Goal: Task Accomplishment & Management: Complete application form

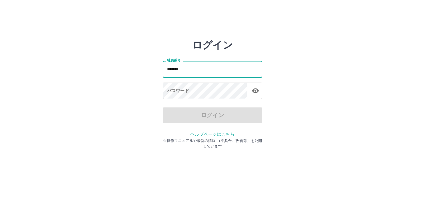
type input "*******"
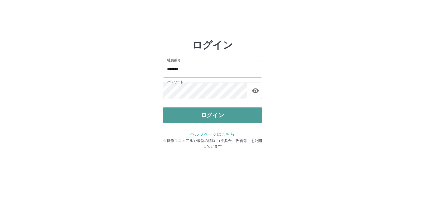
click at [167, 116] on button "ログイン" at bounding box center [212, 116] width 99 height 16
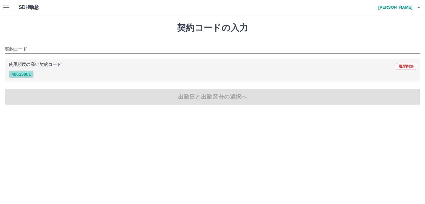
click at [28, 73] on button "40613001" at bounding box center [21, 74] width 25 height 7
type input "********"
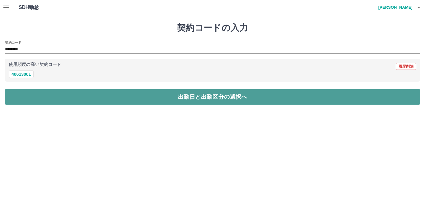
click at [44, 93] on button "出勤日と出勤区分の選択へ" at bounding box center [212, 97] width 415 height 16
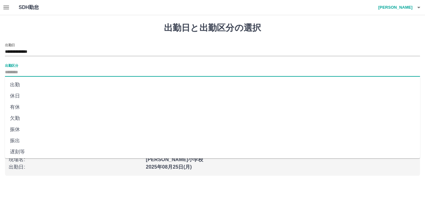
click at [34, 73] on input "出勤区分" at bounding box center [212, 73] width 415 height 8
click at [47, 23] on h1 "出勤日と出勤区分の選択" at bounding box center [212, 28] width 415 height 11
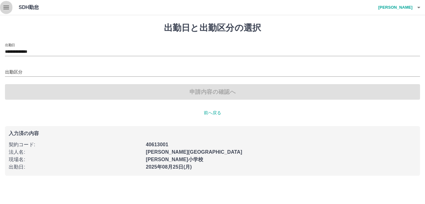
click at [3, 5] on icon "button" at bounding box center [5, 7] width 7 height 7
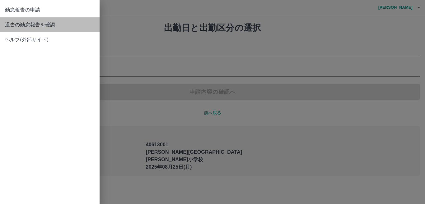
click at [21, 22] on span "過去の勤怠報告を確認" at bounding box center [50, 24] width 90 height 7
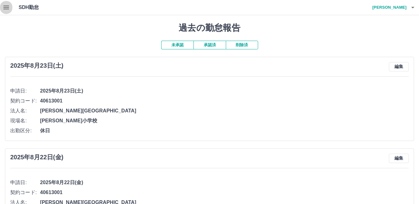
click at [6, 7] on icon "button" at bounding box center [5, 7] width 7 height 7
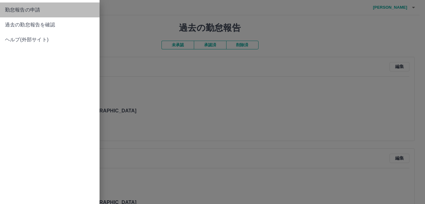
click at [19, 12] on span "勤怠報告の申請" at bounding box center [50, 9] width 90 height 7
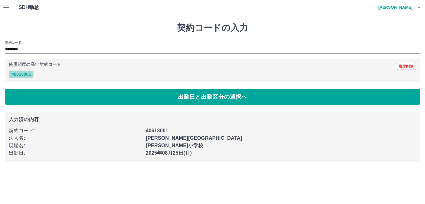
click at [19, 72] on button "40613001" at bounding box center [21, 74] width 25 height 7
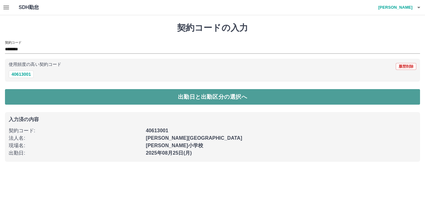
click at [60, 101] on button "出勤日と出勤区分の選択へ" at bounding box center [212, 97] width 415 height 16
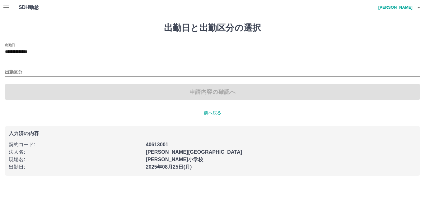
click at [49, 48] on div "**********" at bounding box center [212, 49] width 415 height 13
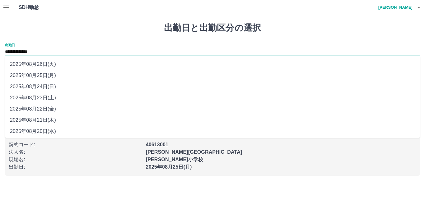
click at [49, 50] on input "**********" at bounding box center [212, 52] width 415 height 8
click at [49, 89] on li "2025年08月24日(日)" at bounding box center [212, 86] width 415 height 11
type input "**********"
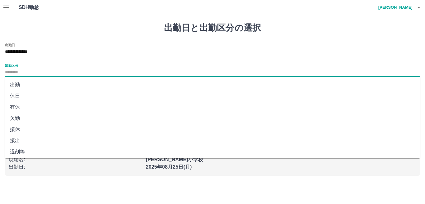
click at [20, 70] on input "出勤区分" at bounding box center [212, 73] width 415 height 8
click at [28, 88] on li "出勤" at bounding box center [212, 84] width 415 height 11
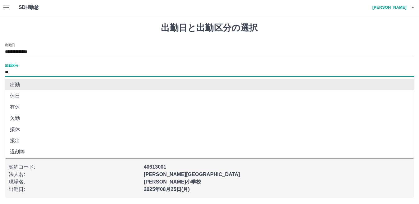
click at [14, 73] on input "**" at bounding box center [209, 73] width 409 height 8
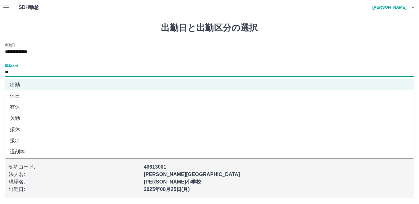
scroll to position [125, 0]
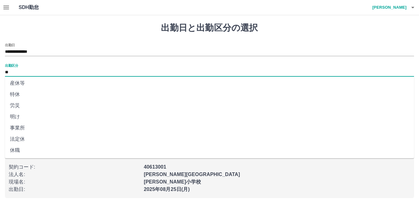
click at [11, 138] on li "法定休" at bounding box center [209, 139] width 409 height 11
type input "***"
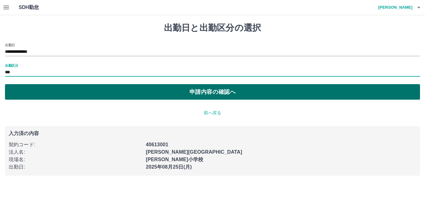
click at [22, 93] on button "申請内容の確認へ" at bounding box center [212, 92] width 415 height 16
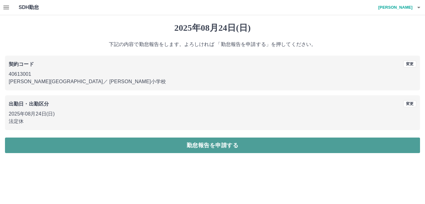
click at [209, 143] on button "勤怠報告を申請する" at bounding box center [212, 146] width 415 height 16
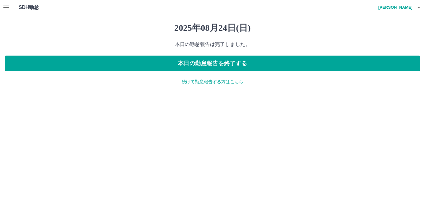
click at [205, 84] on p "続けて勤怠報告する方はこちら" at bounding box center [212, 82] width 415 height 7
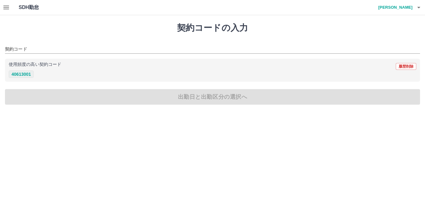
click at [24, 71] on button "40613001" at bounding box center [21, 74] width 25 height 7
type input "********"
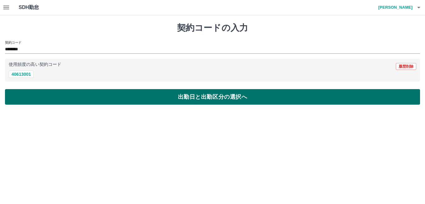
click at [38, 96] on button "出勤日と出勤区分の選択へ" at bounding box center [212, 97] width 415 height 16
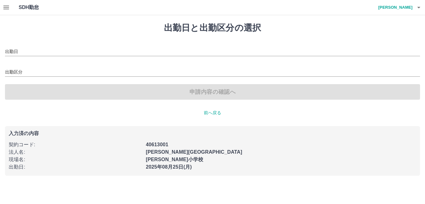
type input "**********"
click at [21, 72] on input "出勤区分" at bounding box center [212, 73] width 415 height 8
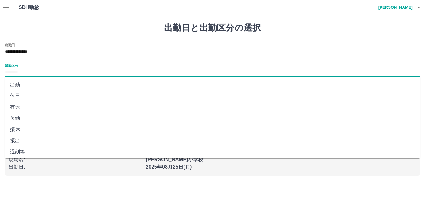
click at [14, 85] on li "出勤" at bounding box center [212, 84] width 415 height 11
type input "**"
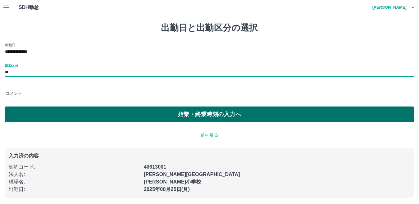
click at [29, 113] on button "始業・終業時刻の入力へ" at bounding box center [209, 115] width 409 height 16
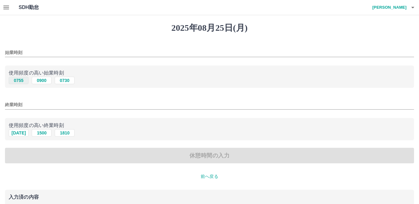
click at [22, 81] on button "0755" at bounding box center [19, 80] width 20 height 7
type input "****"
click at [25, 133] on button "1655" at bounding box center [19, 132] width 20 height 7
type input "****"
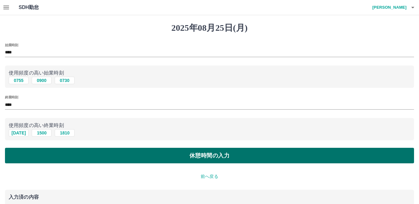
click at [34, 153] on button "休憩時間の入力" at bounding box center [209, 156] width 409 height 16
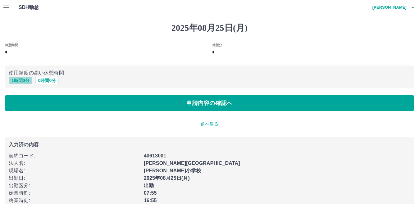
click at [25, 81] on button "1 時間 0 分" at bounding box center [21, 80] width 24 height 7
type input "*"
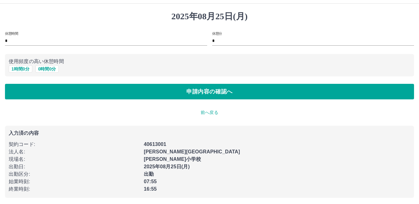
scroll to position [13, 0]
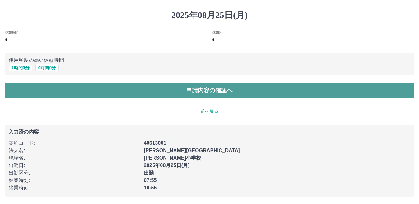
click at [205, 94] on button "申請内容の確認へ" at bounding box center [209, 91] width 409 height 16
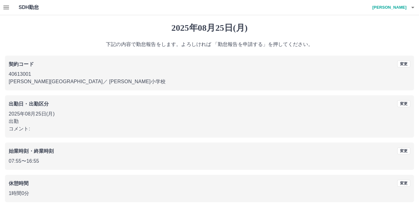
scroll to position [29, 0]
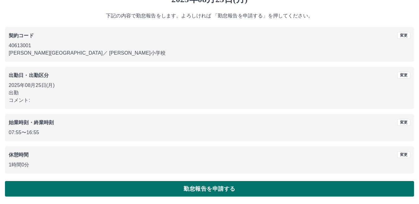
click at [250, 188] on button "勤怠報告を申請する" at bounding box center [209, 189] width 409 height 16
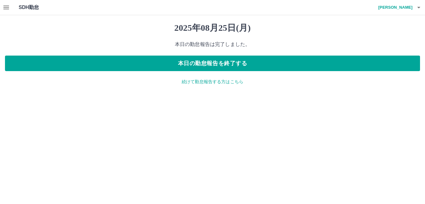
click at [206, 82] on p "続けて勤怠報告する方はこちら" at bounding box center [212, 82] width 415 height 7
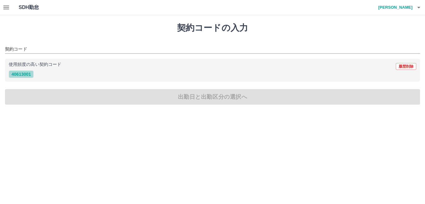
click at [28, 78] on button "40613001" at bounding box center [21, 74] width 25 height 7
type input "********"
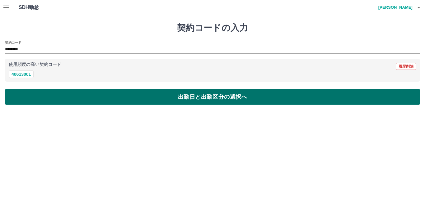
click at [53, 102] on button "出勤日と出勤区分の選択へ" at bounding box center [212, 97] width 415 height 16
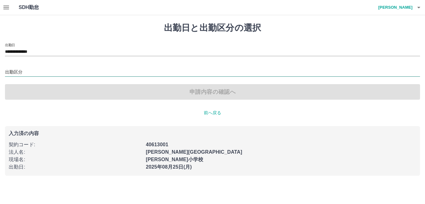
click at [23, 72] on input "出勤区分" at bounding box center [212, 73] width 415 height 8
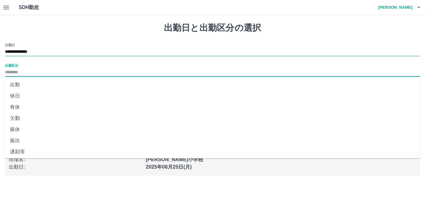
click at [48, 50] on input "**********" at bounding box center [212, 52] width 415 height 8
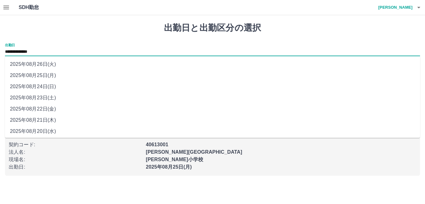
click at [44, 64] on li "2025年08月26日(火)" at bounding box center [212, 64] width 415 height 11
type input "**********"
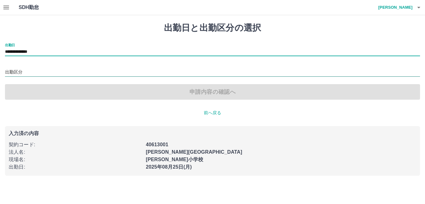
click at [34, 73] on input "出勤区分" at bounding box center [212, 73] width 415 height 8
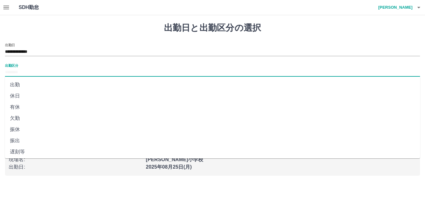
click at [16, 87] on li "出勤" at bounding box center [212, 84] width 415 height 11
type input "**"
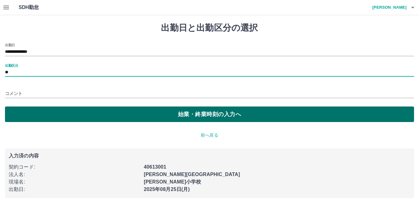
click at [28, 112] on button "始業・終業時刻の入力へ" at bounding box center [209, 115] width 409 height 16
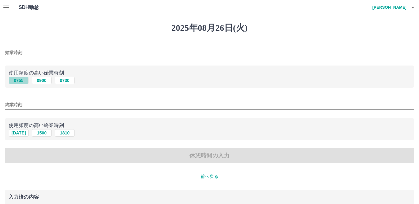
click at [21, 82] on button "0755" at bounding box center [19, 80] width 20 height 7
type input "****"
click at [24, 131] on button "1655" at bounding box center [19, 132] width 20 height 7
type input "****"
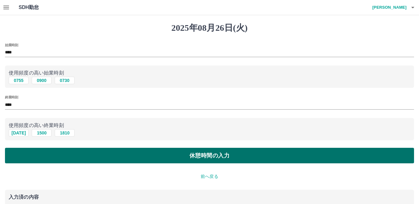
click at [39, 154] on button "休憩時間の入力" at bounding box center [209, 156] width 409 height 16
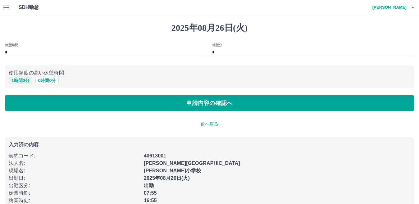
click at [16, 83] on button "1 時間 0 分" at bounding box center [21, 80] width 24 height 7
type input "*"
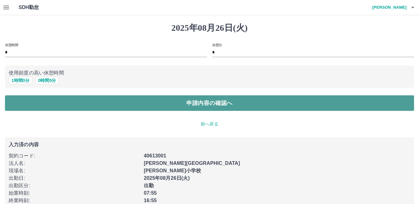
click at [27, 104] on button "申請内容の確認へ" at bounding box center [209, 103] width 409 height 16
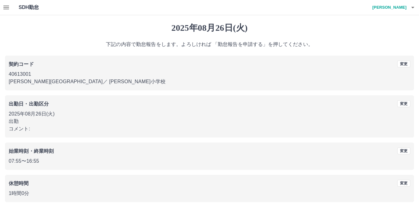
scroll to position [29, 0]
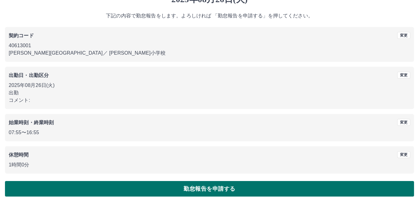
click at [271, 194] on button "勤怠報告を申請する" at bounding box center [209, 189] width 409 height 16
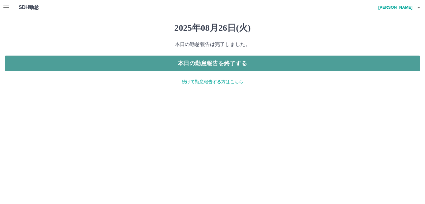
click at [205, 67] on button "本日の勤怠報告を終了する" at bounding box center [212, 64] width 415 height 16
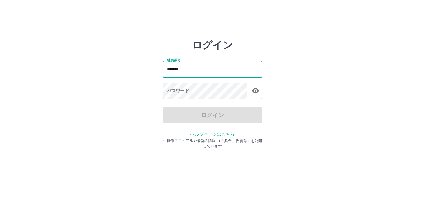
type input "*******"
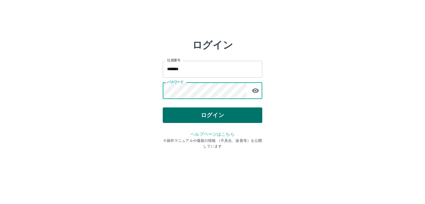
click at [205, 112] on button "ログイン" at bounding box center [212, 116] width 99 height 16
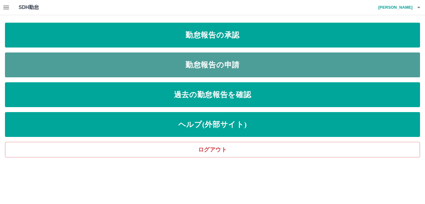
click at [195, 69] on link "勤怠報告の申請" at bounding box center [212, 65] width 415 height 25
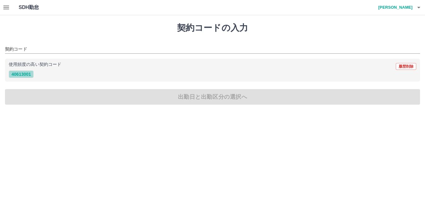
click at [26, 77] on button "40613001" at bounding box center [21, 74] width 25 height 7
type input "********"
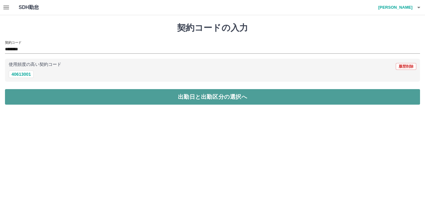
click at [31, 100] on button "出勤日と出勤区分の選択へ" at bounding box center [212, 97] width 415 height 16
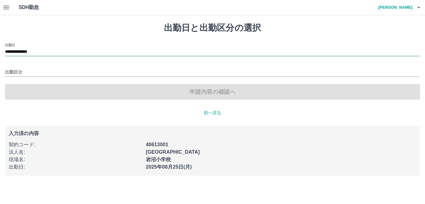
click at [46, 51] on input "**********" at bounding box center [212, 52] width 415 height 8
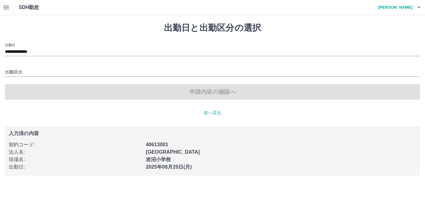
click at [26, 30] on h1 "出勤日と出勤区分の選択" at bounding box center [212, 28] width 415 height 11
click at [7, 9] on icon "button" at bounding box center [6, 8] width 6 height 4
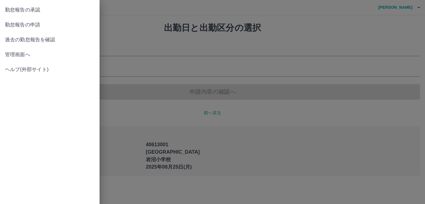
click at [17, 39] on span "過去の勤怠報告を確認" at bounding box center [50, 39] width 90 height 7
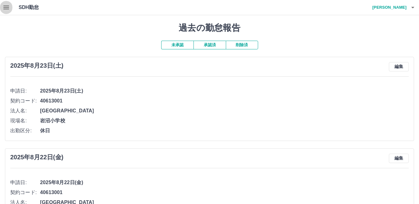
click at [7, 6] on icon "button" at bounding box center [6, 8] width 6 height 4
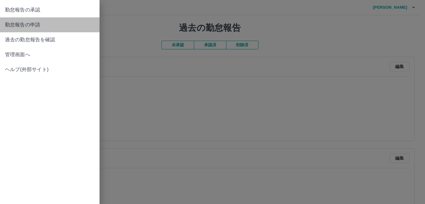
click at [44, 27] on span "勤怠報告の申請" at bounding box center [50, 24] width 90 height 7
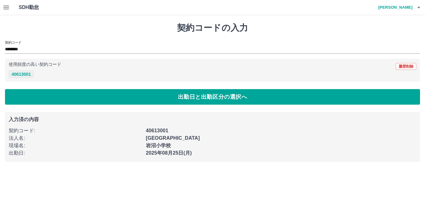
click at [23, 77] on button "40613001" at bounding box center [21, 74] width 25 height 7
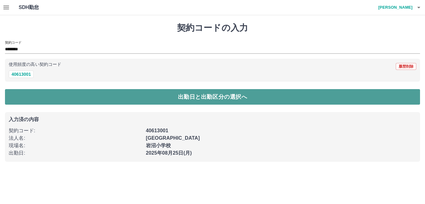
click at [35, 101] on button "出勤日と出勤区分の選択へ" at bounding box center [212, 97] width 415 height 16
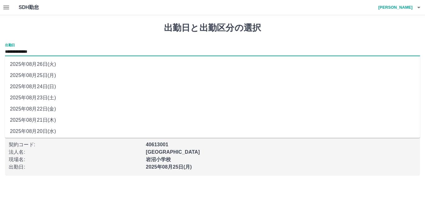
click at [46, 51] on input "**********" at bounding box center [212, 52] width 415 height 8
click at [47, 86] on li "2025年08月24日(日)" at bounding box center [212, 86] width 415 height 11
type input "**********"
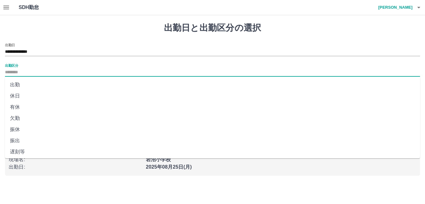
click at [25, 73] on input "出勤区分" at bounding box center [212, 73] width 415 height 8
click at [23, 98] on li "休日" at bounding box center [212, 95] width 415 height 11
type input "**"
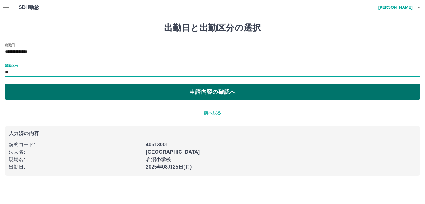
click at [311, 90] on button "申請内容の確認へ" at bounding box center [212, 92] width 415 height 16
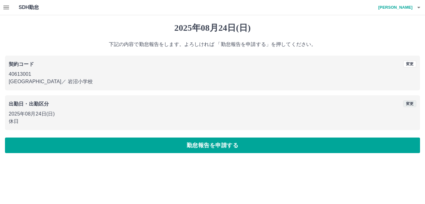
click at [411, 105] on button "変更" at bounding box center [409, 103] width 13 height 7
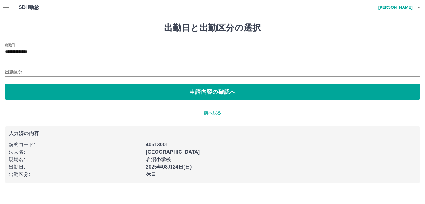
type input "**********"
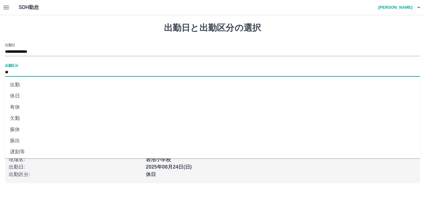
click at [104, 72] on input "**" at bounding box center [212, 73] width 415 height 8
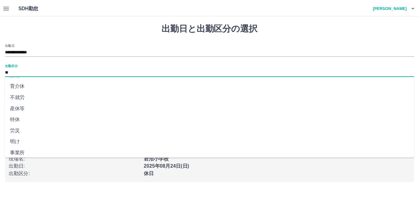
scroll to position [125, 0]
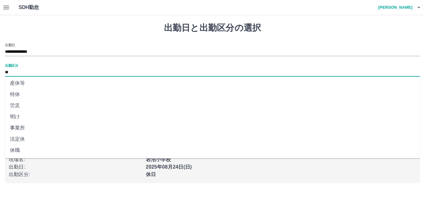
click at [12, 141] on li "法定休" at bounding box center [212, 139] width 415 height 11
type input "***"
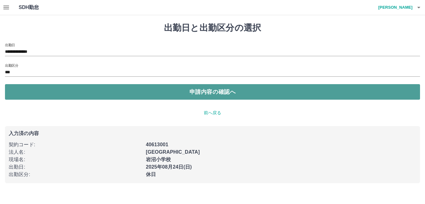
click at [49, 95] on button "申請内容の確認へ" at bounding box center [212, 92] width 415 height 16
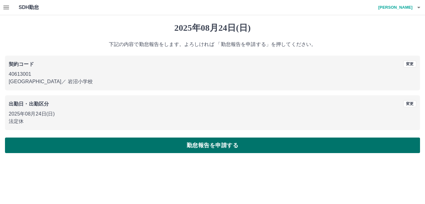
click at [217, 147] on button "勤怠報告を申請する" at bounding box center [212, 146] width 415 height 16
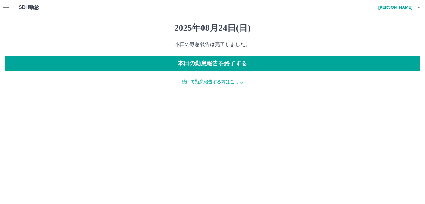
click at [212, 82] on p "続けて勤怠報告する方はこちら" at bounding box center [212, 82] width 415 height 7
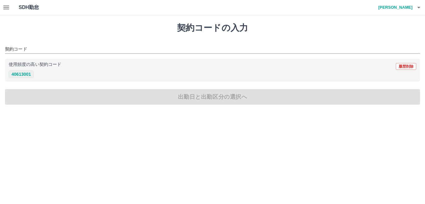
click at [15, 77] on button "40613001" at bounding box center [21, 74] width 25 height 7
type input "********"
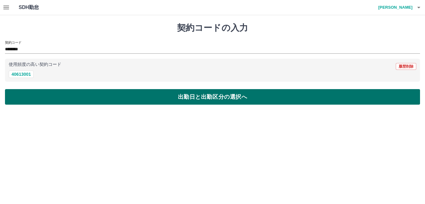
click at [33, 99] on button "出勤日と出勤区分の選択へ" at bounding box center [212, 97] width 415 height 16
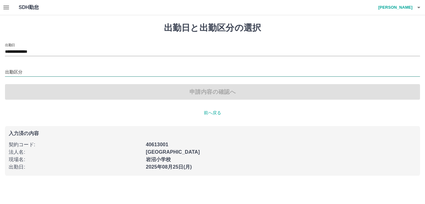
click at [32, 75] on input "出勤区分" at bounding box center [212, 73] width 415 height 8
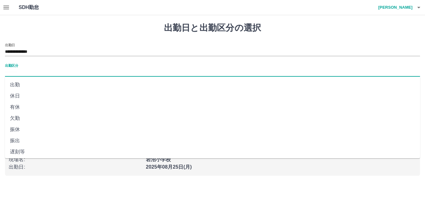
click at [12, 89] on li "出勤" at bounding box center [212, 84] width 415 height 11
type input "**"
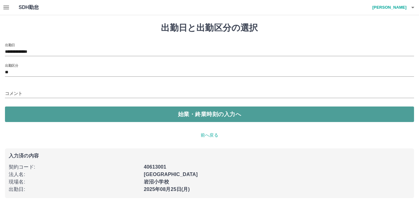
click at [45, 120] on button "始業・終業時刻の入力へ" at bounding box center [209, 115] width 409 height 16
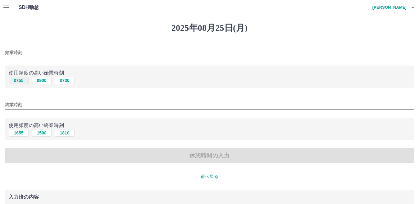
click at [21, 81] on button "0755" at bounding box center [19, 80] width 20 height 7
type input "****"
click at [21, 135] on button "1655" at bounding box center [19, 132] width 20 height 7
type input "****"
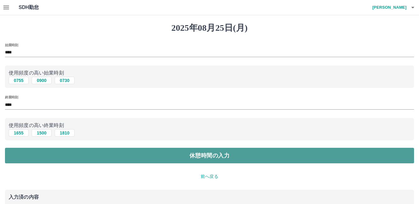
click at [39, 153] on button "休憩時間の入力" at bounding box center [209, 156] width 409 height 16
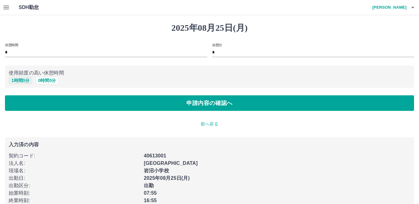
click at [15, 81] on button "1 時間 0 分" at bounding box center [21, 80] width 24 height 7
type input "*"
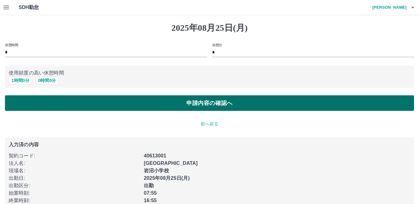
click at [32, 107] on button "申請内容の確認へ" at bounding box center [209, 103] width 409 height 16
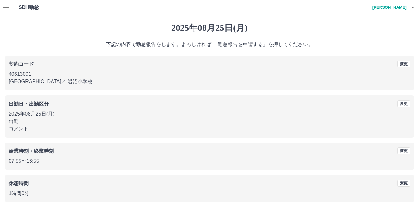
scroll to position [29, 0]
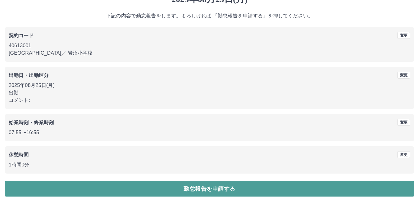
click at [224, 190] on button "勤怠報告を申請する" at bounding box center [209, 189] width 409 height 16
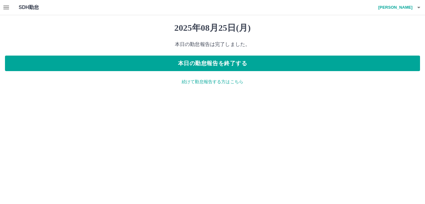
click at [205, 82] on p "続けて勤怠報告する方はこちら" at bounding box center [212, 82] width 415 height 7
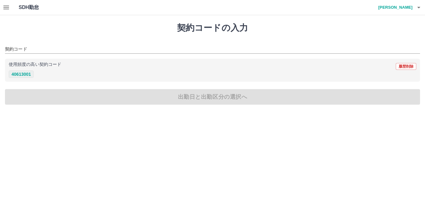
click at [32, 76] on button "40613001" at bounding box center [21, 74] width 25 height 7
type input "********"
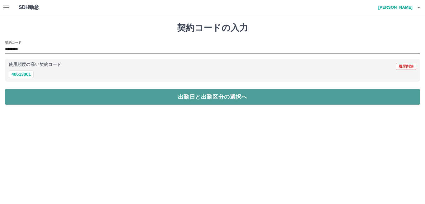
click at [42, 96] on button "出勤日と出勤区分の選択へ" at bounding box center [212, 97] width 415 height 16
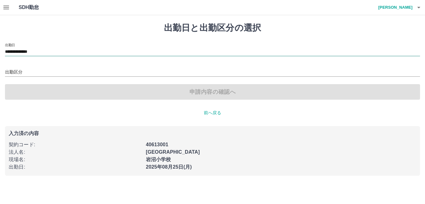
click at [48, 51] on input "**********" at bounding box center [212, 52] width 415 height 8
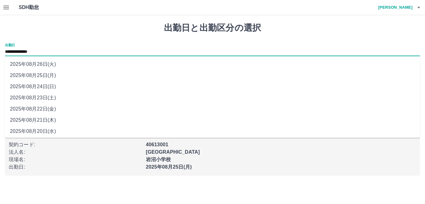
click at [48, 63] on li "2025年08月26日(火)" at bounding box center [212, 64] width 415 height 11
type input "**********"
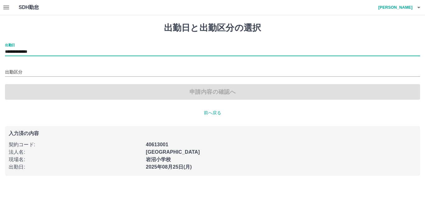
click at [31, 67] on div "出勤区分" at bounding box center [212, 70] width 415 height 13
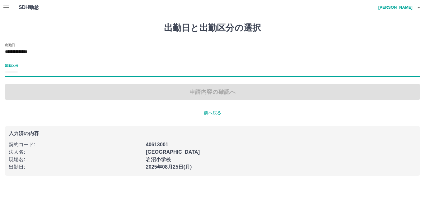
click at [29, 71] on input "出勤区分" at bounding box center [212, 73] width 415 height 8
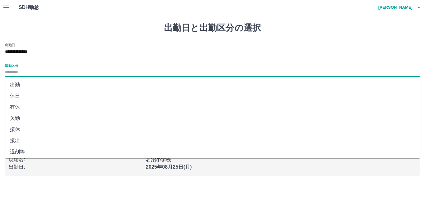
click at [20, 84] on li "出勤" at bounding box center [212, 84] width 415 height 11
type input "**"
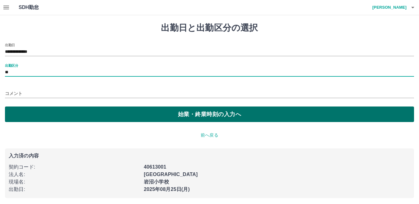
click at [36, 108] on button "始業・終業時刻の入力へ" at bounding box center [209, 115] width 409 height 16
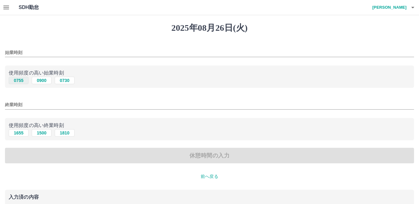
click at [16, 81] on button "0755" at bounding box center [19, 80] width 20 height 7
type input "****"
click at [20, 131] on button "1655" at bounding box center [19, 132] width 20 height 7
type input "****"
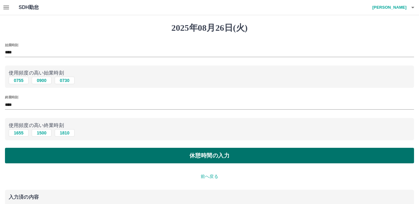
click at [34, 159] on button "休憩時間の入力" at bounding box center [209, 156] width 409 height 16
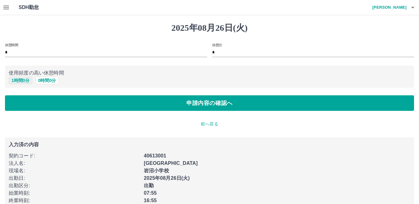
click at [25, 81] on button "1 時間 0 分" at bounding box center [21, 80] width 24 height 7
type input "*"
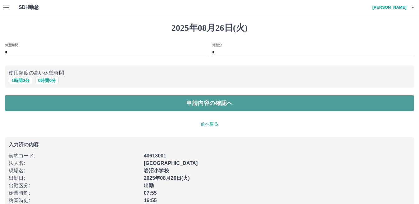
click at [102, 102] on button "申請内容の確認へ" at bounding box center [209, 103] width 409 height 16
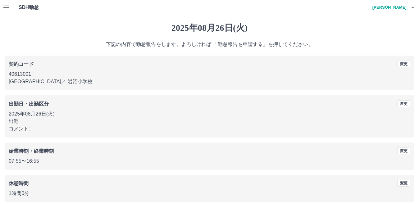
scroll to position [29, 0]
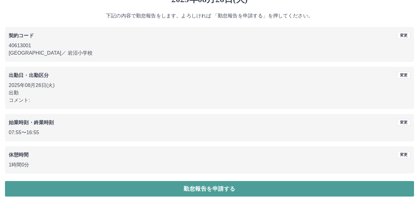
click at [206, 190] on button "勤怠報告を申請する" at bounding box center [209, 189] width 409 height 16
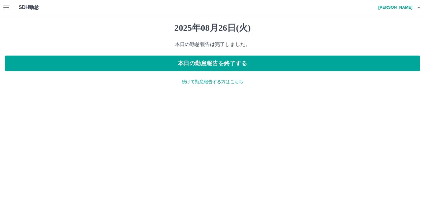
click at [0, 5] on button "button" at bounding box center [6, 7] width 12 height 15
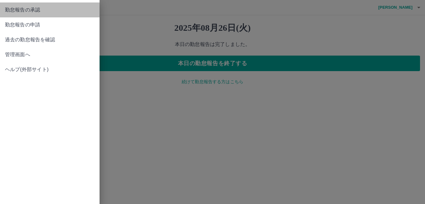
click at [32, 12] on span "勤怠報告の承認" at bounding box center [50, 9] width 90 height 7
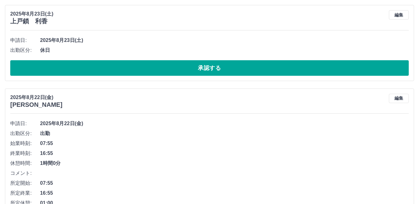
scroll to position [2963, 0]
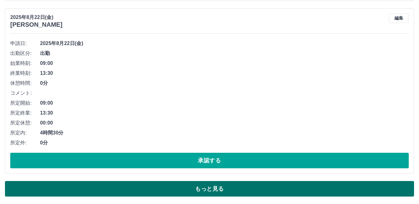
click at [207, 185] on button "もっと見る" at bounding box center [209, 189] width 409 height 16
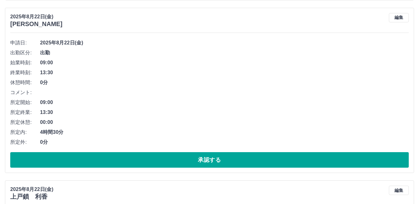
scroll to position [4293, 0]
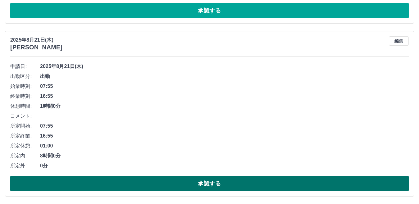
click at [169, 185] on button "承認する" at bounding box center [209, 184] width 399 height 16
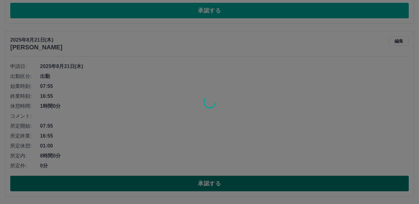
scroll to position [2963, 0]
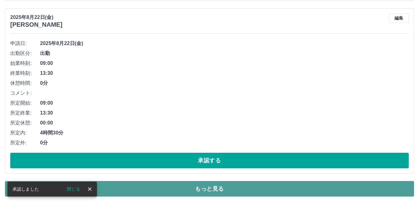
click at [162, 188] on button "もっと見る" at bounding box center [209, 189] width 409 height 16
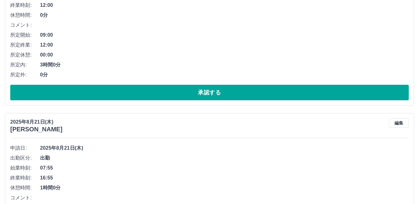
scroll to position [4120, 0]
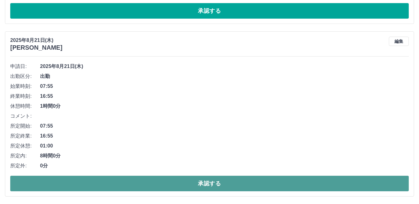
click at [255, 183] on button "承認する" at bounding box center [209, 184] width 399 height 16
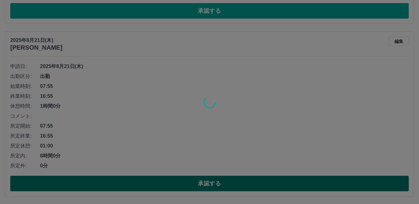
scroll to position [2963, 0]
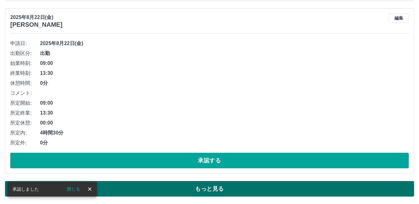
click at [392, 186] on button "もっと見る" at bounding box center [209, 189] width 409 height 16
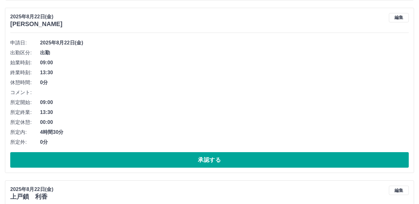
scroll to position [3947, 0]
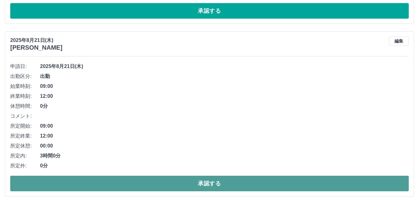
click at [279, 187] on button "承認する" at bounding box center [209, 184] width 399 height 16
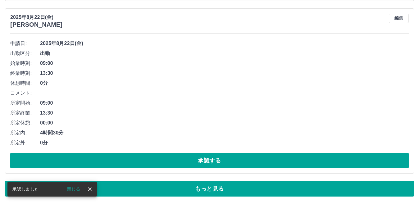
scroll to position [2963, 0]
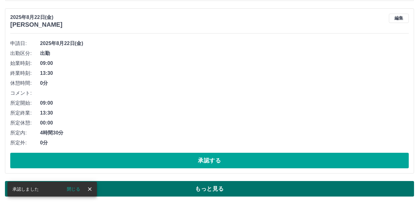
click at [395, 187] on button "もっと見る" at bounding box center [209, 189] width 409 height 16
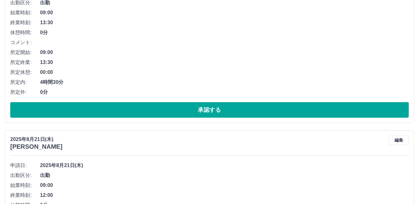
scroll to position [3774, 0]
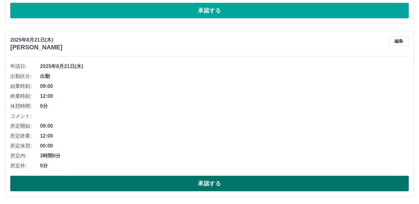
click at [257, 179] on button "承認する" at bounding box center [209, 184] width 399 height 16
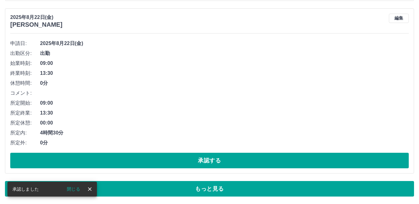
scroll to position [2963, 0]
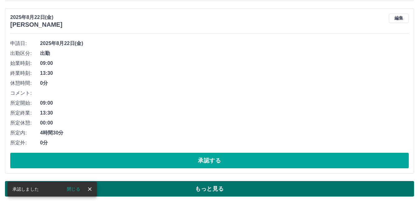
click at [349, 190] on button "もっと見る" at bounding box center [209, 189] width 409 height 16
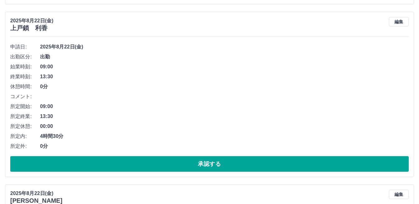
scroll to position [3601, 0]
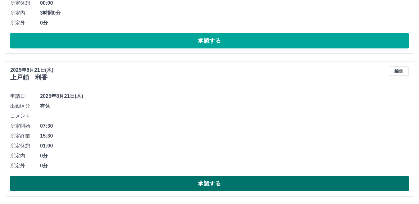
click at [344, 186] on button "承認する" at bounding box center [209, 184] width 399 height 16
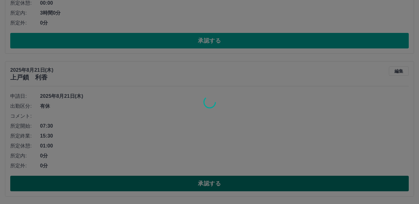
scroll to position [2963, 0]
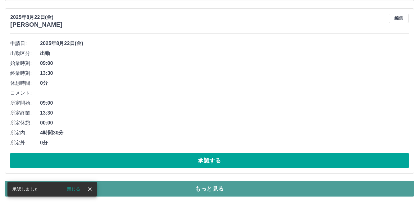
click at [330, 186] on button "もっと見る" at bounding box center [209, 189] width 409 height 16
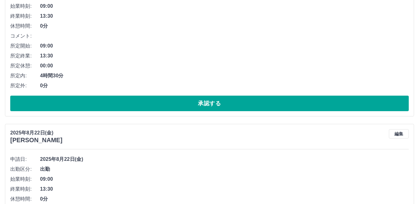
scroll to position [3458, 0]
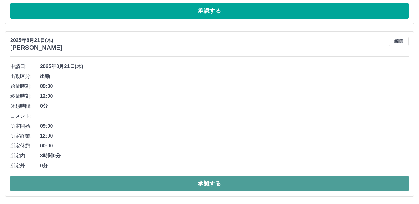
click at [320, 180] on button "承認する" at bounding box center [209, 184] width 399 height 16
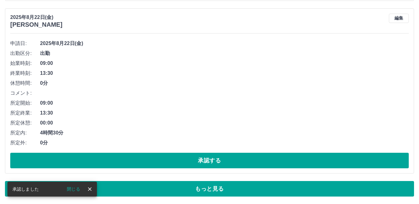
scroll to position [2963, 0]
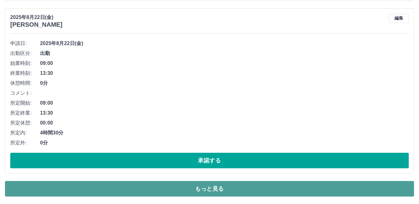
click at [320, 183] on button "もっと見る" at bounding box center [209, 189] width 409 height 16
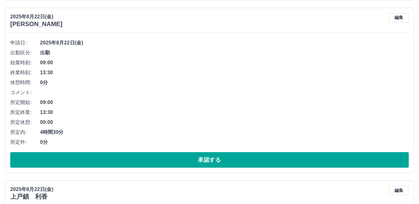
scroll to position [3285, 0]
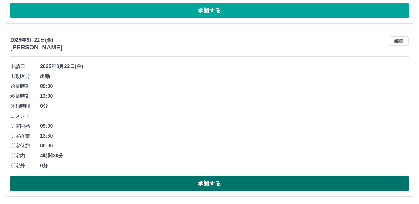
click at [299, 182] on button "承認する" at bounding box center [209, 184] width 399 height 16
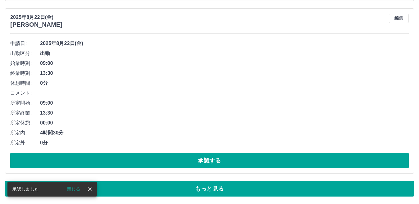
scroll to position [2963, 0]
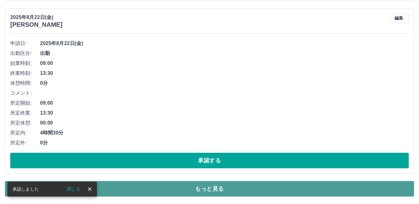
click at [319, 185] on button "もっと見る" at bounding box center [209, 189] width 409 height 16
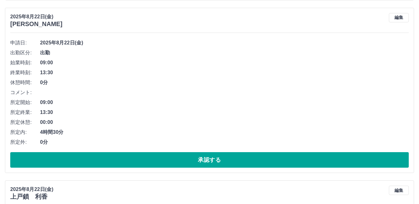
scroll to position [3112, 0]
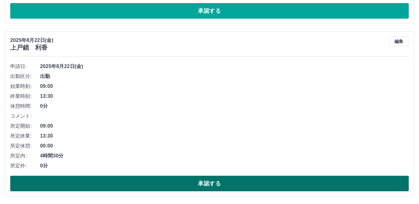
click at [235, 181] on button "承認する" at bounding box center [209, 184] width 399 height 16
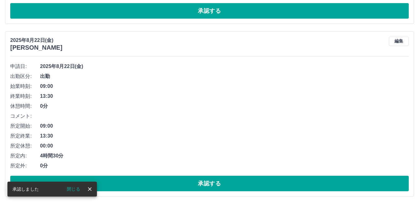
scroll to position [2940, 0]
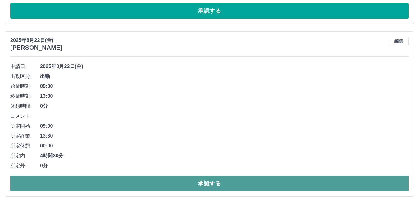
click at [249, 180] on button "承認する" at bounding box center [209, 184] width 399 height 16
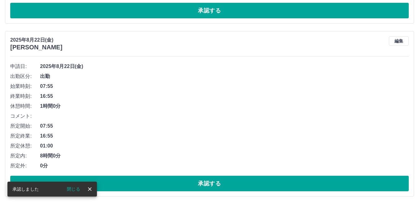
scroll to position [2767, 0]
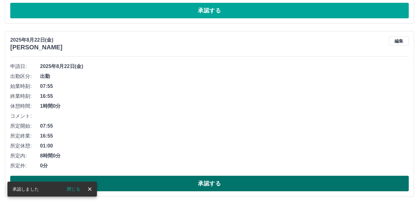
click at [256, 182] on button "承認する" at bounding box center [209, 184] width 399 height 16
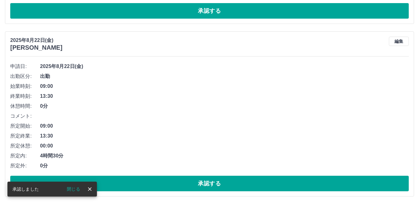
scroll to position [2594, 0]
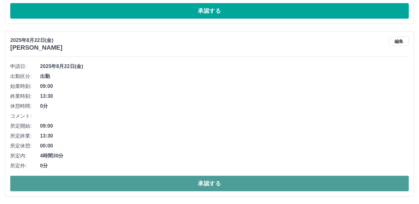
click at [232, 183] on button "承認する" at bounding box center [209, 184] width 399 height 16
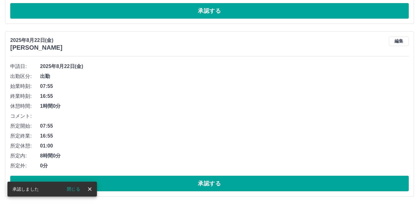
scroll to position [2421, 0]
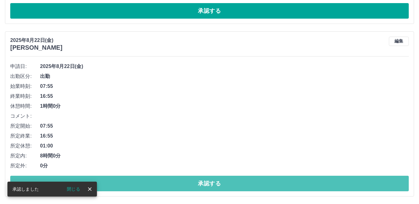
click at [232, 183] on button "承認する" at bounding box center [209, 184] width 399 height 16
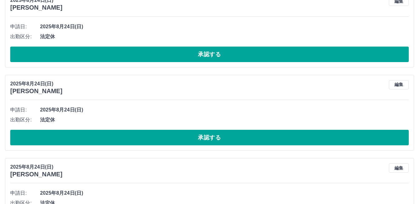
scroll to position [2248, 0]
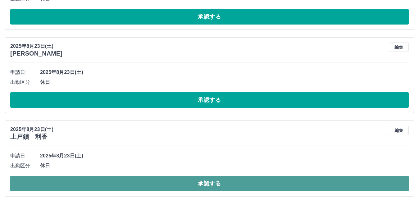
click at [282, 183] on button "承認する" at bounding box center [209, 184] width 399 height 16
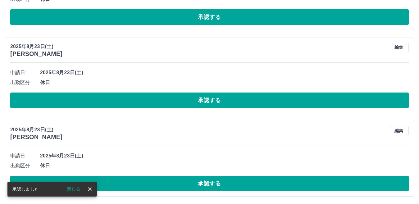
scroll to position [2164, 0]
click at [282, 183] on button "承認する" at bounding box center [209, 184] width 399 height 16
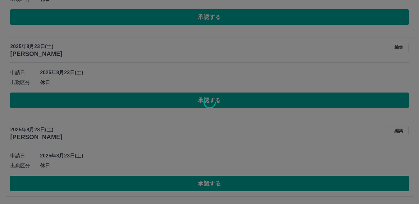
scroll to position [2081, 0]
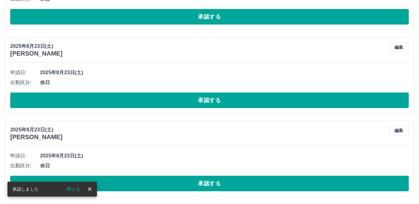
click at [282, 183] on button "承認する" at bounding box center [209, 184] width 399 height 16
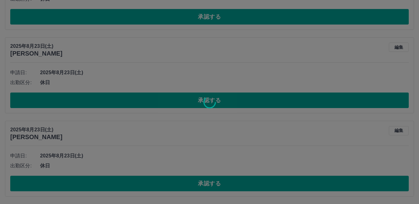
scroll to position [1998, 0]
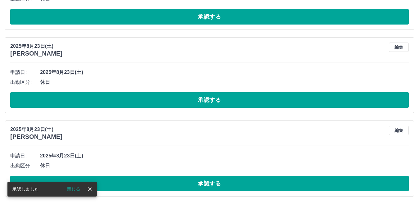
click at [282, 183] on button "承認する" at bounding box center [209, 184] width 399 height 16
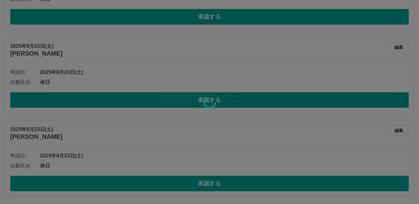
scroll to position [1914, 0]
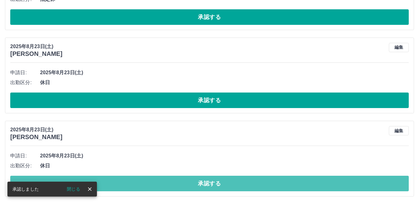
click at [282, 183] on button "承認する" at bounding box center [209, 184] width 399 height 16
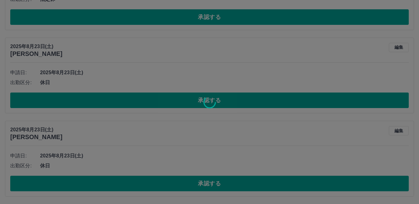
scroll to position [1831, 0]
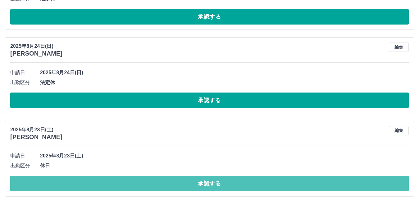
click at [282, 183] on button "承認する" at bounding box center [209, 184] width 399 height 16
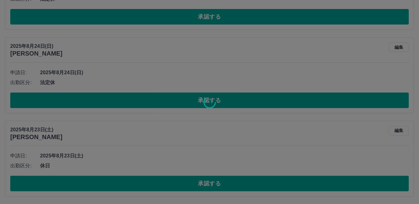
click at [282, 183] on div at bounding box center [209, 102] width 419 height 204
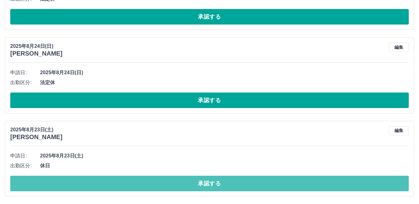
click at [282, 183] on button "承認する" at bounding box center [209, 184] width 399 height 16
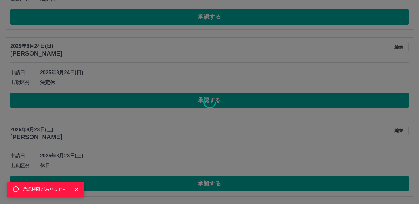
scroll to position [1747, 0]
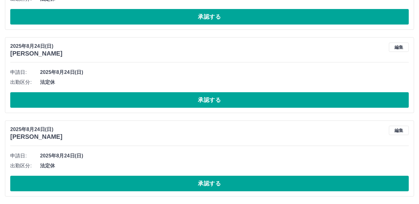
click at [282, 183] on button "承認する" at bounding box center [209, 184] width 399 height 16
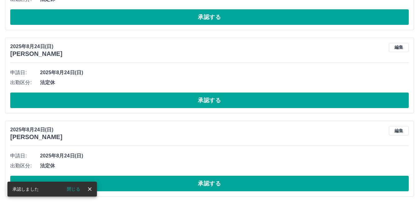
scroll to position [1664, 0]
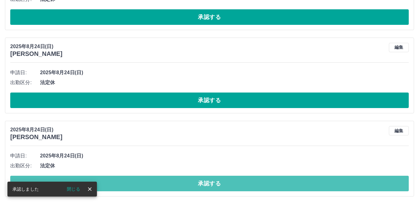
click at [282, 183] on button "承認する" at bounding box center [209, 184] width 399 height 16
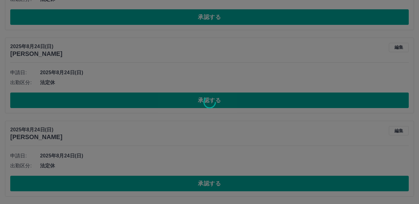
scroll to position [1581, 0]
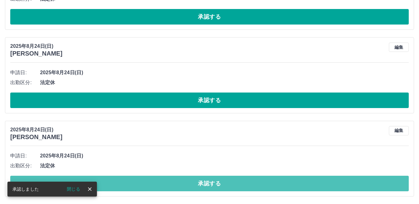
click at [282, 183] on button "承認する" at bounding box center [209, 184] width 399 height 16
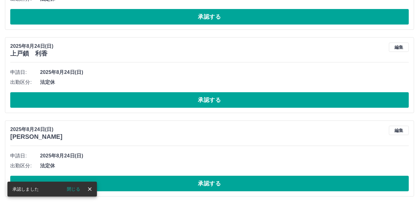
scroll to position [1497, 0]
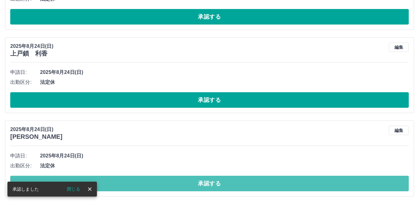
click at [282, 183] on button "承認する" at bounding box center [209, 184] width 399 height 16
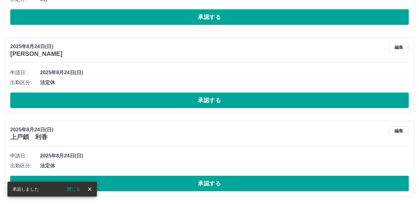
scroll to position [1414, 0]
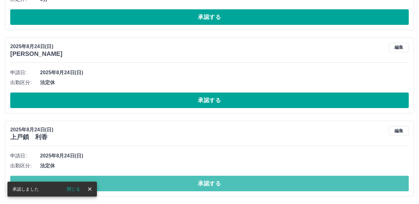
click at [282, 183] on button "承認する" at bounding box center [209, 184] width 399 height 16
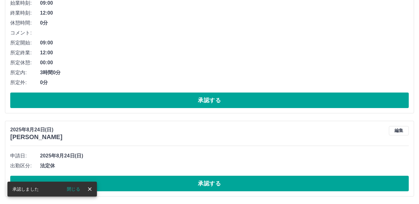
scroll to position [1330, 0]
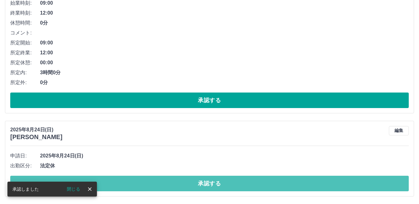
click at [282, 183] on button "承認する" at bounding box center [209, 184] width 399 height 16
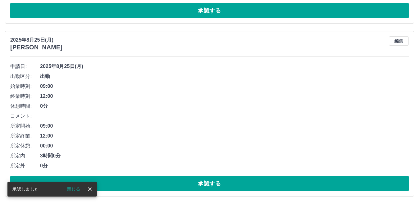
scroll to position [1247, 0]
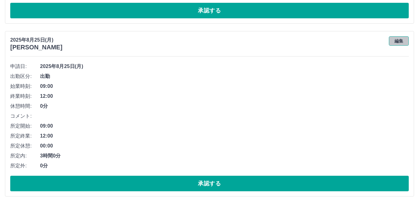
click at [403, 40] on button "編集" at bounding box center [399, 40] width 20 height 9
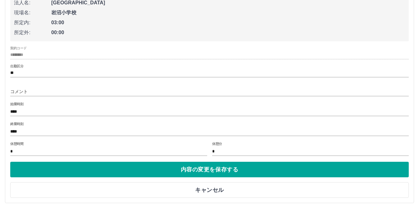
scroll to position [1336, 0]
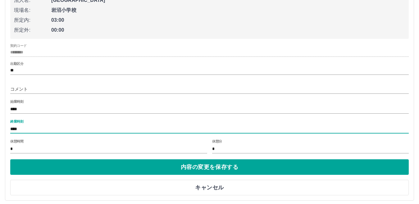
click at [53, 126] on input "****" at bounding box center [209, 129] width 399 height 9
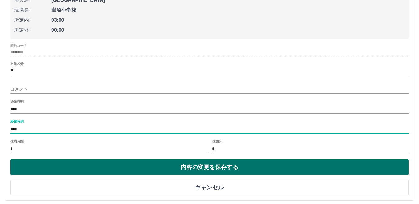
type input "****"
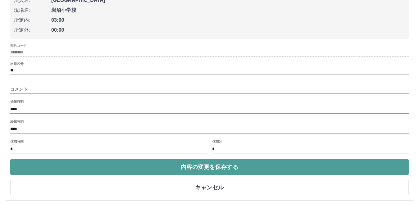
click at [53, 166] on button "内容の変更を保存する" at bounding box center [209, 167] width 399 height 16
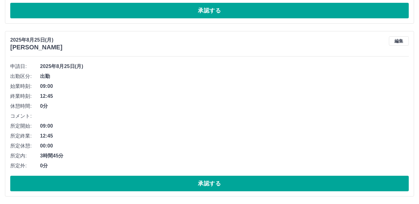
click at [52, 164] on span "0分" at bounding box center [224, 165] width 369 height 7
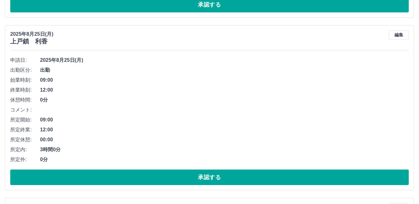
scroll to position [909, 0]
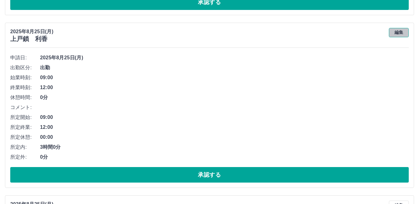
click at [402, 33] on button "編集" at bounding box center [399, 32] width 20 height 9
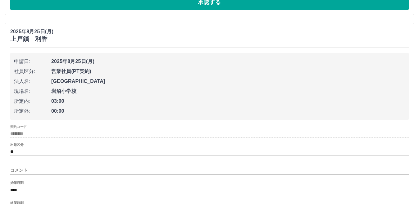
click at [51, 198] on div "契約コード ******** 出勤区分 ** コメント 始業時刻 **** 終業時刻 **** 休憩時間 * 休憩分 *" at bounding box center [209, 180] width 399 height 111
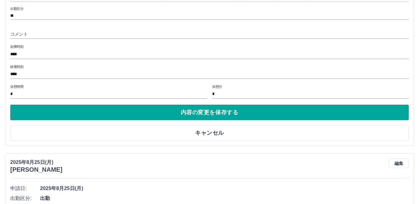
scroll to position [1058, 0]
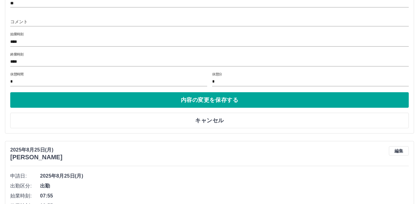
click at [24, 56] on div "終業時刻 ****" at bounding box center [209, 60] width 399 height 15
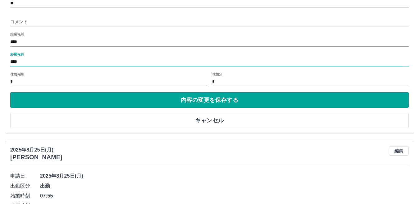
click at [24, 62] on input "****" at bounding box center [209, 62] width 399 height 9
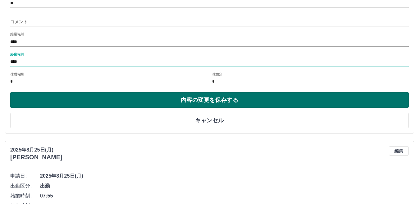
type input "****"
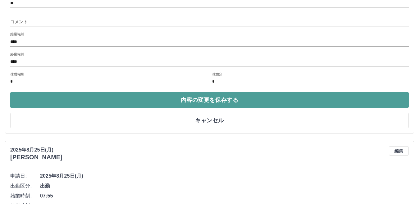
click at [160, 101] on button "内容の変更を保存する" at bounding box center [209, 100] width 399 height 16
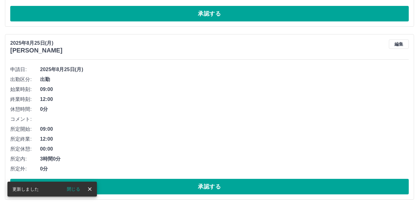
scroll to position [717, 0]
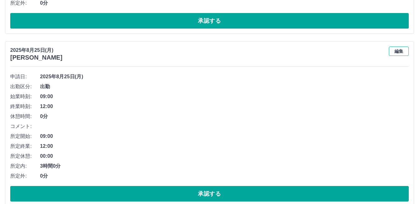
click at [405, 51] on button "編集" at bounding box center [399, 51] width 20 height 9
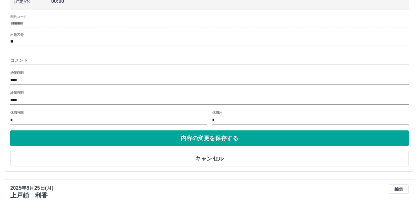
scroll to position [859, 0]
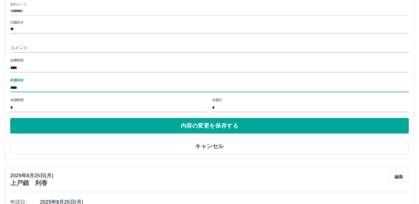
click at [48, 84] on input "****" at bounding box center [209, 87] width 399 height 9
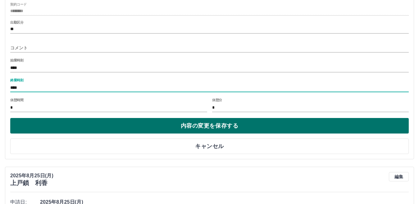
type input "****"
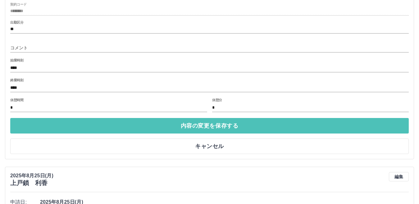
click at [108, 122] on button "内容の変更を保存する" at bounding box center [209, 126] width 399 height 16
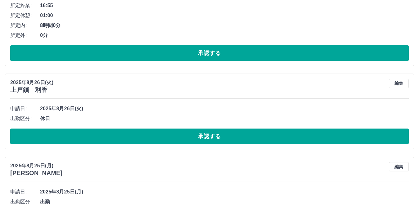
scroll to position [457, 0]
